Goal: Transaction & Acquisition: Purchase product/service

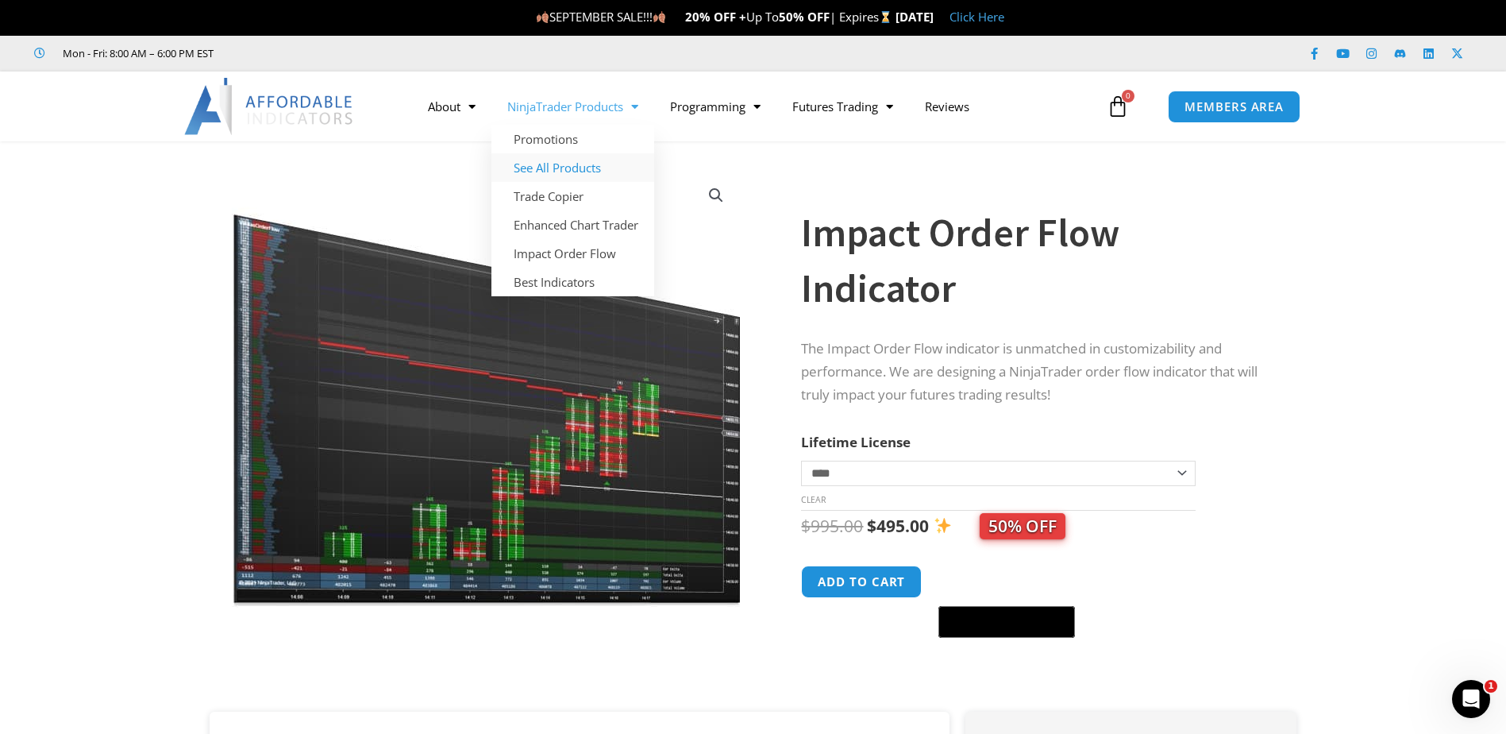
click at [571, 166] on link "See All Products" at bounding box center [572, 167] width 163 height 29
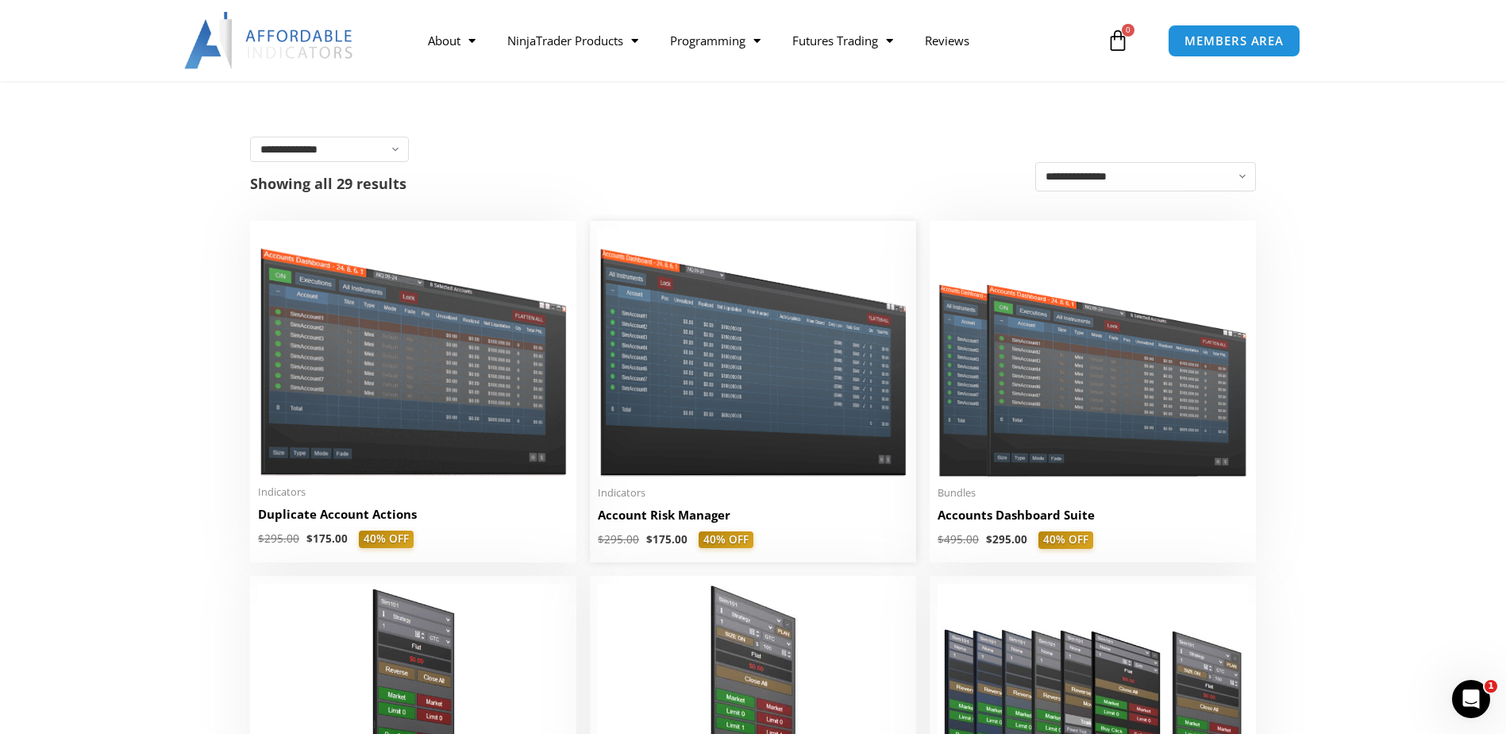
scroll to position [238, 0]
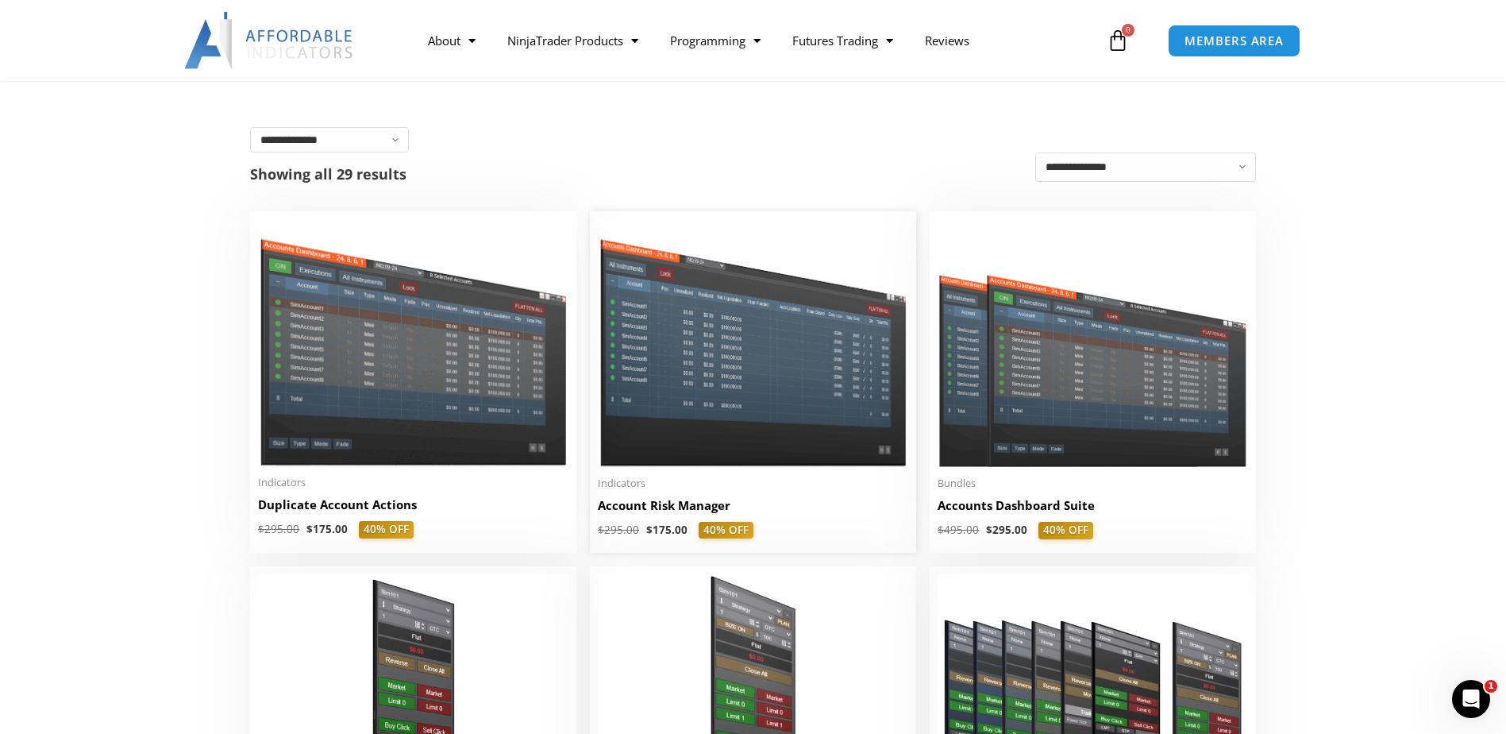
click at [706, 392] on img at bounding box center [753, 342] width 310 height 247
